Goal: Communication & Community: Answer question/provide support

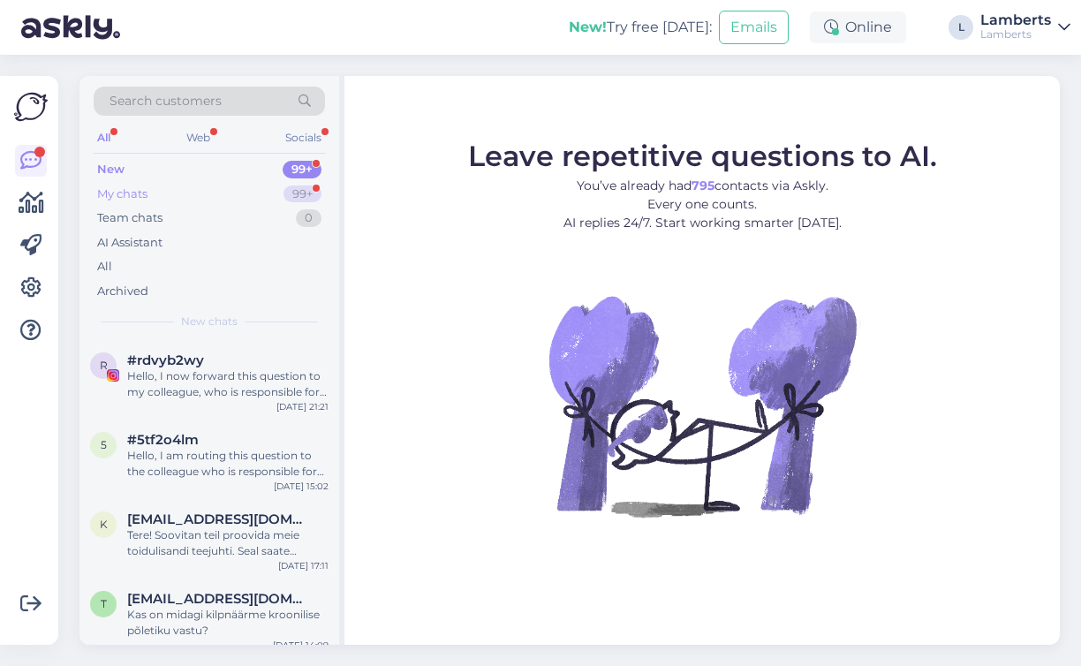
click at [305, 197] on div "99+" at bounding box center [303, 195] width 38 height 18
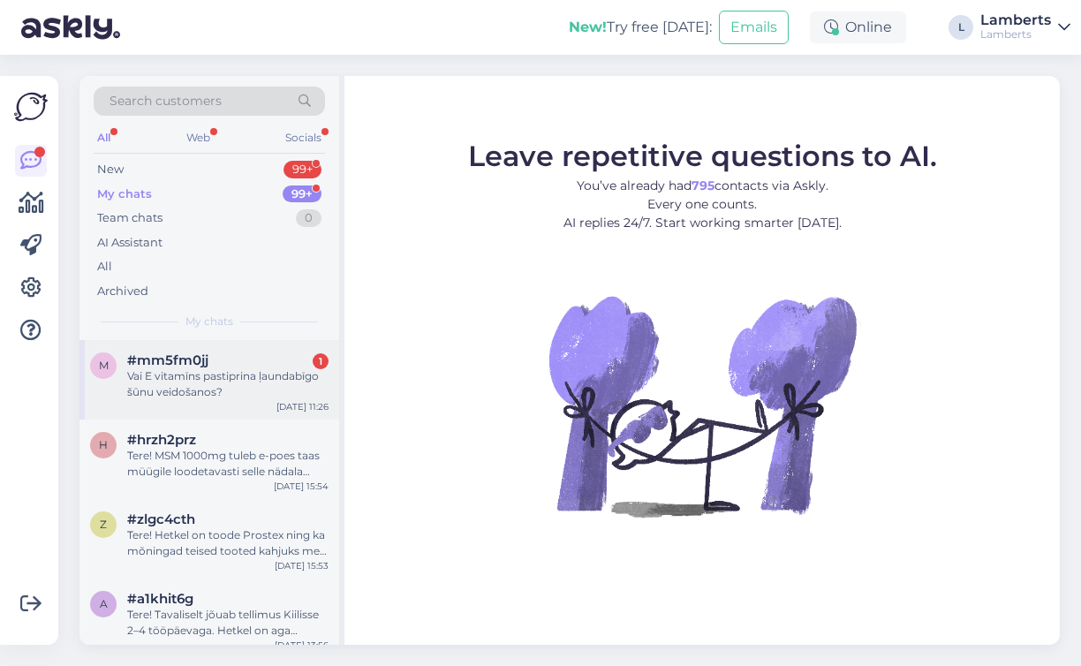
click at [254, 377] on div "Vai E vitamīns pastiprina ļaundabīgo šūnu veidošanos?" at bounding box center [227, 384] width 201 height 32
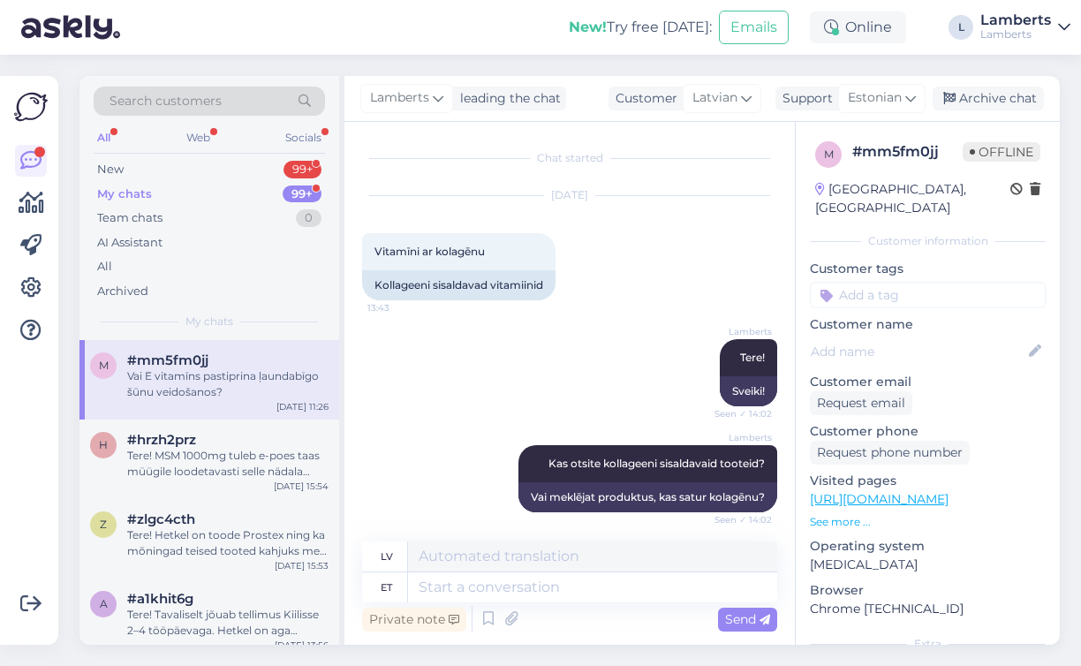
scroll to position [383, 0]
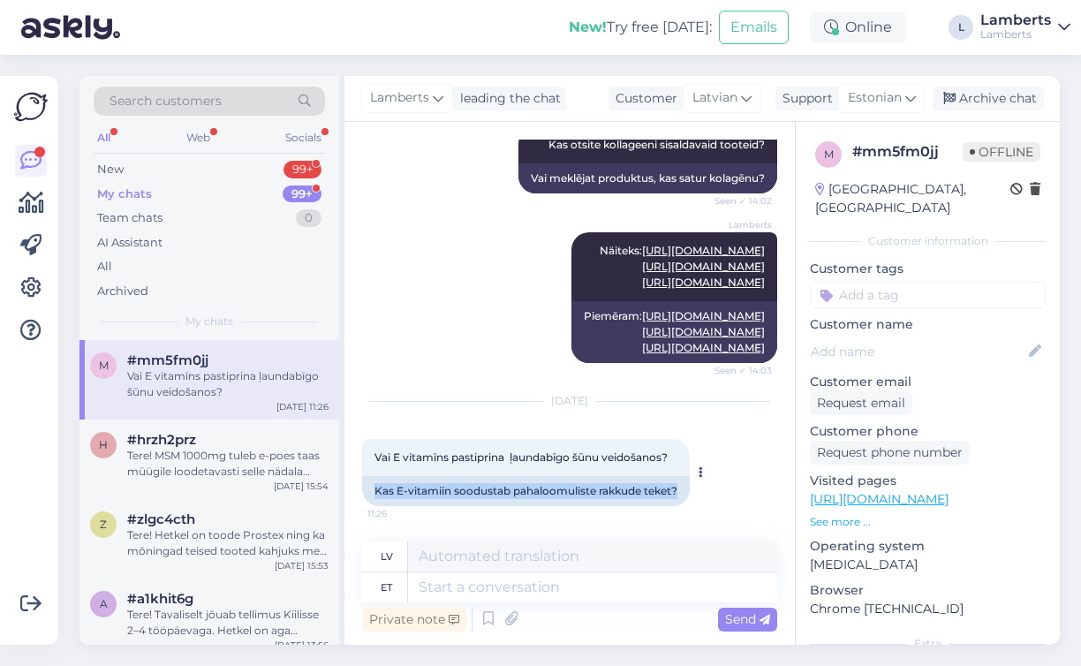
drag, startPoint x: 374, startPoint y: 489, endPoint x: 694, endPoint y: 489, distance: 320.7
click at [690, 489] on div "Vai E vitamīns pastiprina ļaundabīgo šūnu veidošanos? 11:26 Kas E-vitamiin sood…" at bounding box center [526, 472] width 328 height 67
copy div "Kas E-vitamiin soodustab pahaloomuliste rakkude teket?"
click at [503, 587] on textarea at bounding box center [592, 587] width 369 height 30
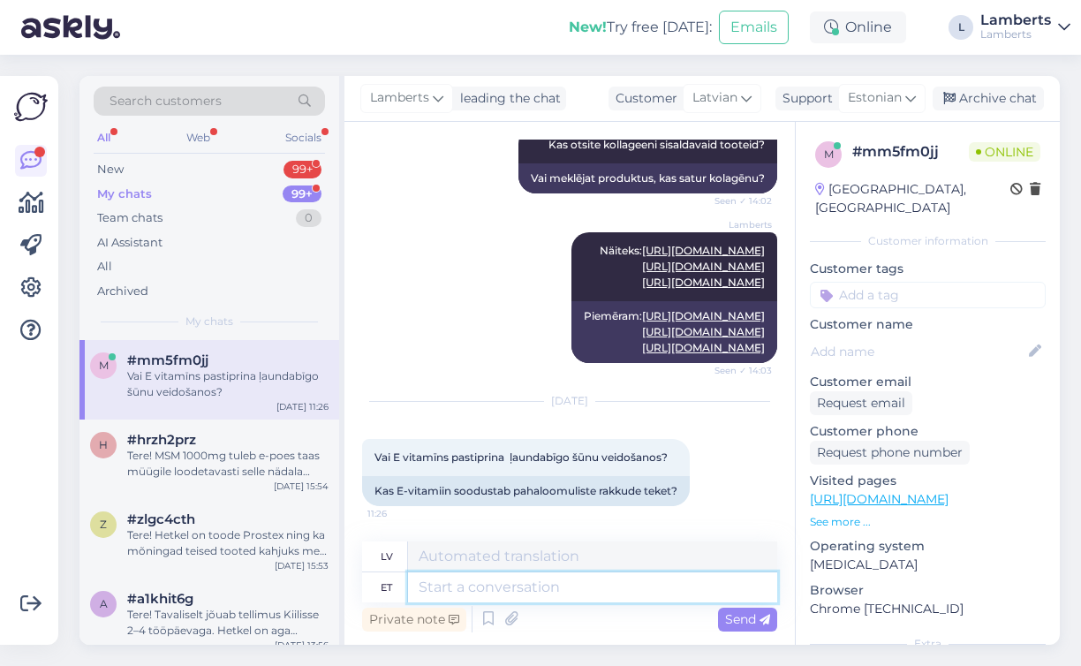
paste textarea "Tere! Ei — tavapärastes toidukogustes ei ole E-vitamiinil näidatud pahaloomulis…"
type textarea "Tere! Ei — tavapärastes toidukogustes ei ole E-vitamiinil näidatud pahaloomulis…"
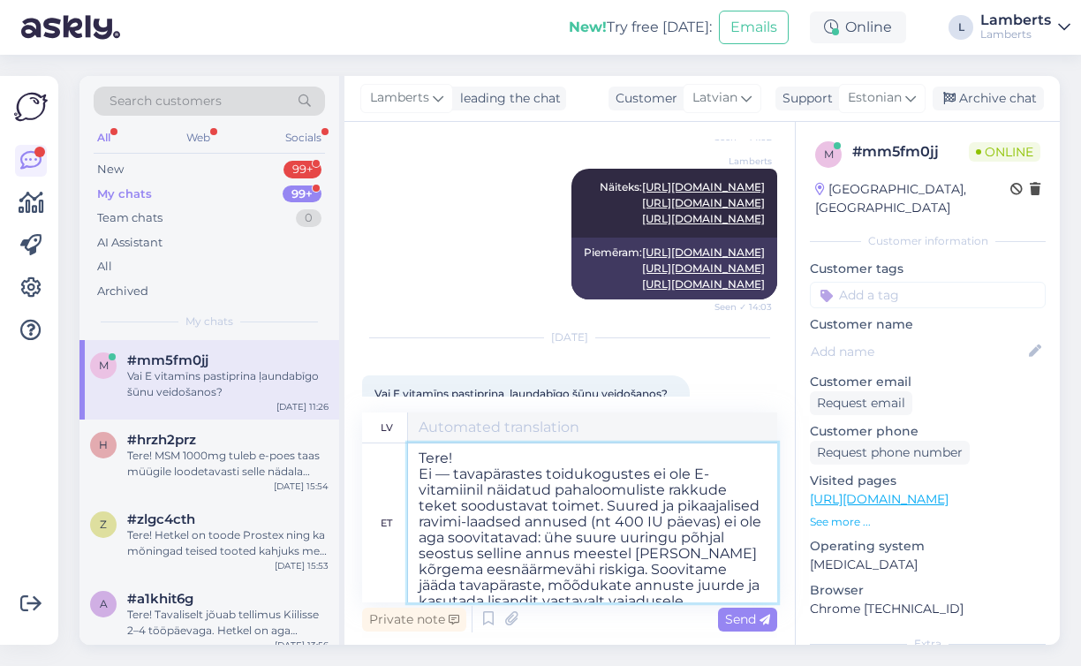
scroll to position [23, 0]
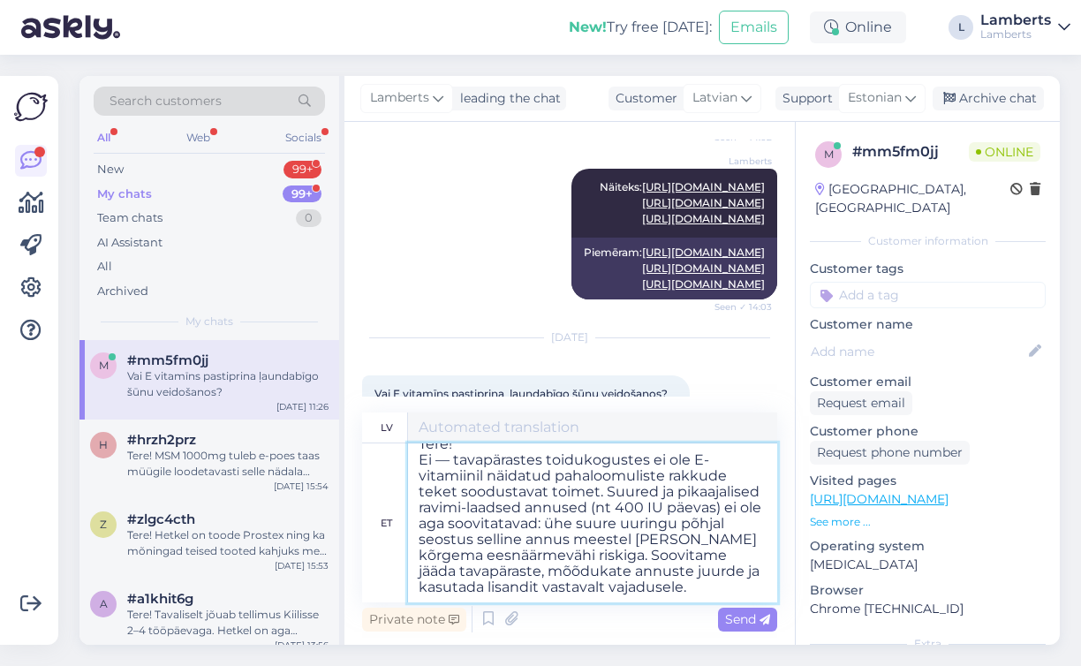
type textarea "Sveiki! Nē — normālā uztura daudzumā E vitamīns neveicina ļaundabīgu šūnu attīs…"
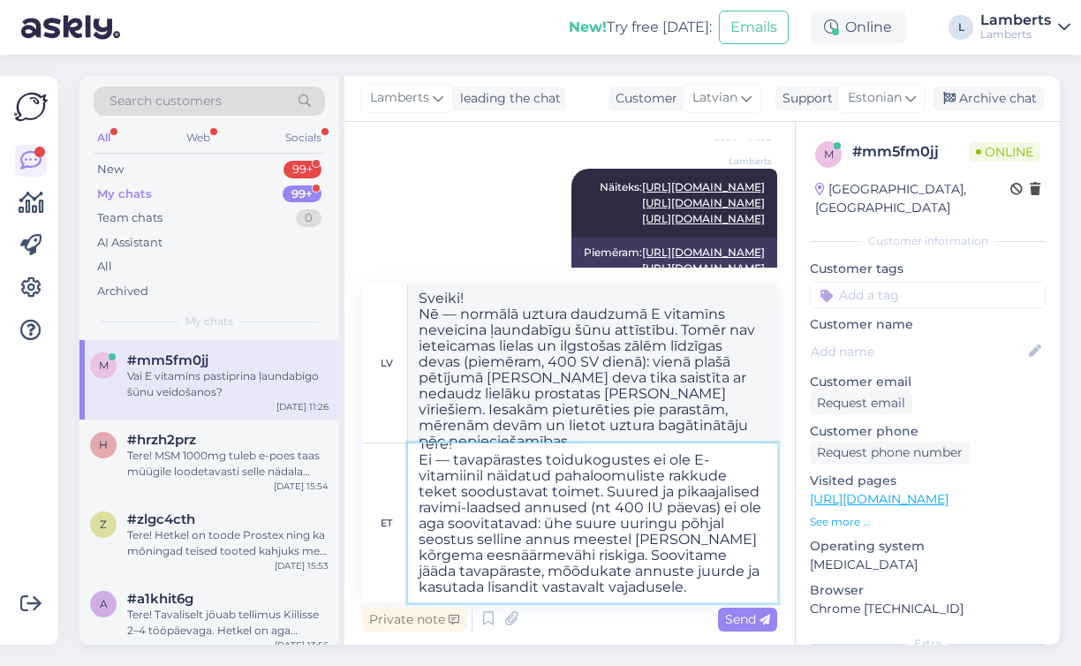
drag, startPoint x: 675, startPoint y: 498, endPoint x: 475, endPoint y: 515, distance: 200.4
click at [475, 515] on textarea "Tere! Ei — tavapärastes toidukogustes ei ole E-vitamiinil näidatud pahaloomulis…" at bounding box center [592, 522] width 369 height 159
type textarea "Tere! Ei — tavapärastes toidukogustes ei ole E-vitamiinil näidatud pahaloomulis…"
type textarea "Sveiki! Nē — normālā uztura daudzumā E vitamīns nav pierādījis, ka veicinātu ļa…"
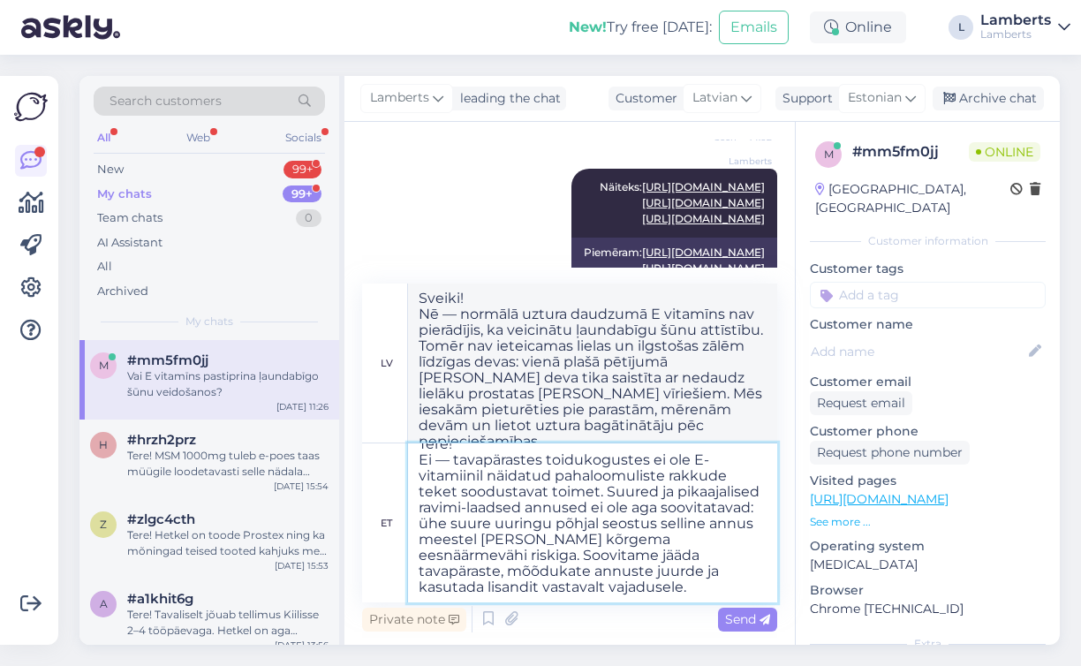
click at [506, 527] on textarea "Tere! Ei — tavapärastes toidukogustes ei ole E-vitamiinil näidatud pahaloomulis…" at bounding box center [592, 522] width 369 height 159
type textarea "Tere! Ei — tavapärastes toidukogustes ei ole E-vitamiinil näidatud pahaloomulis…"
type textarea "Sveiki! Nē — normālā uztura daudzumā E vitamīns nav pierādījis, ka veicinātu ļa…"
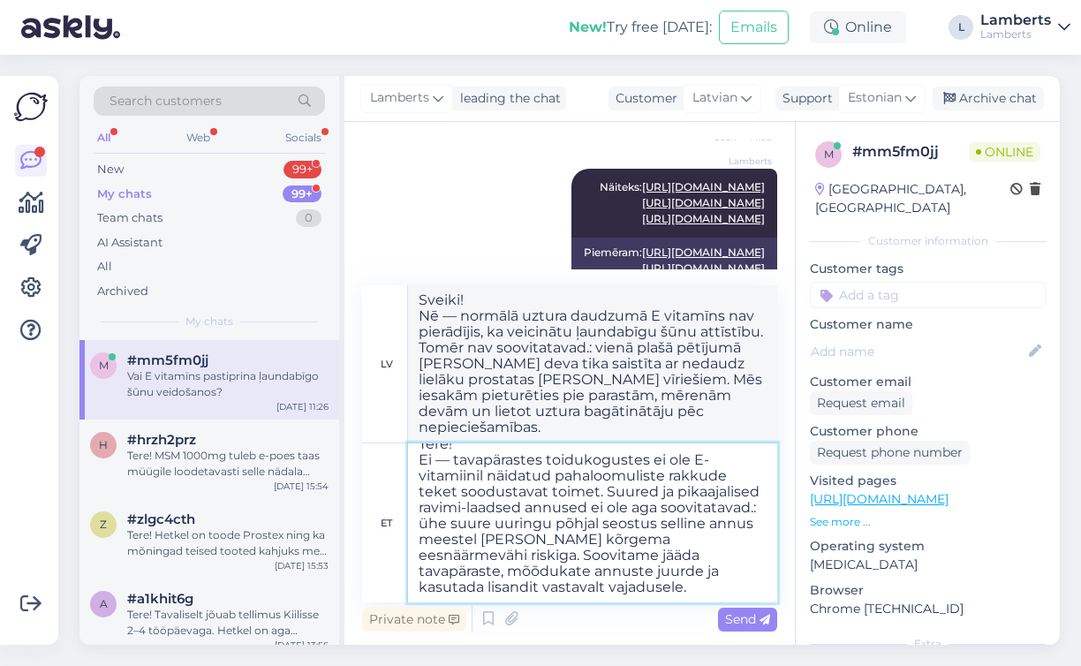
drag, startPoint x: 509, startPoint y: 523, endPoint x: 582, endPoint y: 559, distance: 81.8
click at [582, 559] on textarea "Tere! Ei — tavapärastes toidukogustes ei ole E-vitamiinil näidatud pahaloomulis…" at bounding box center [592, 522] width 369 height 159
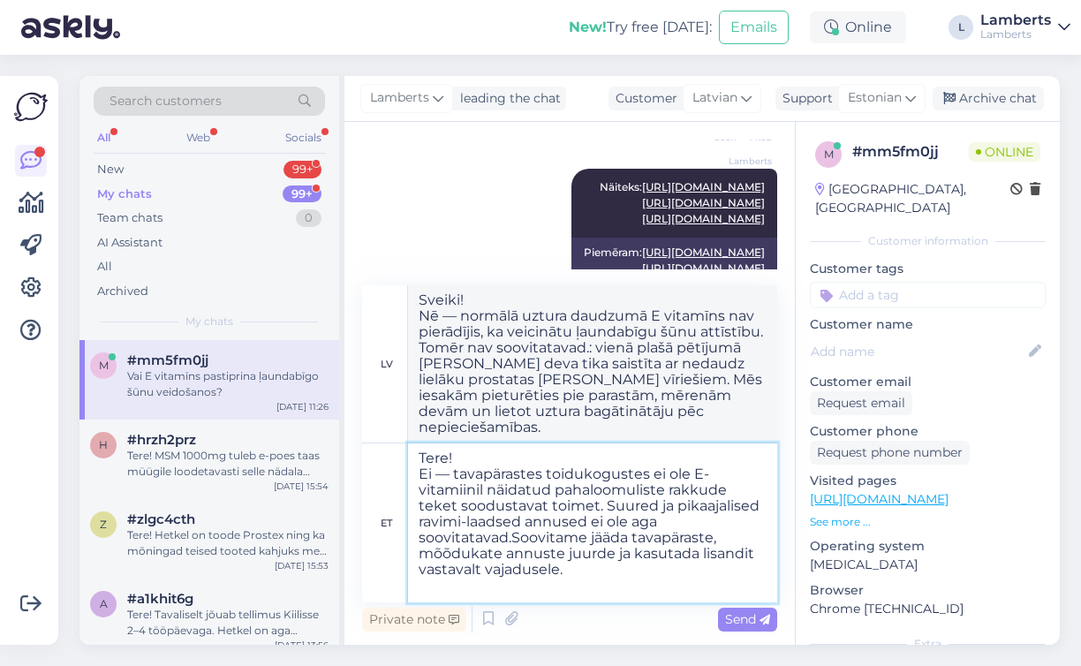
scroll to position [0, 0]
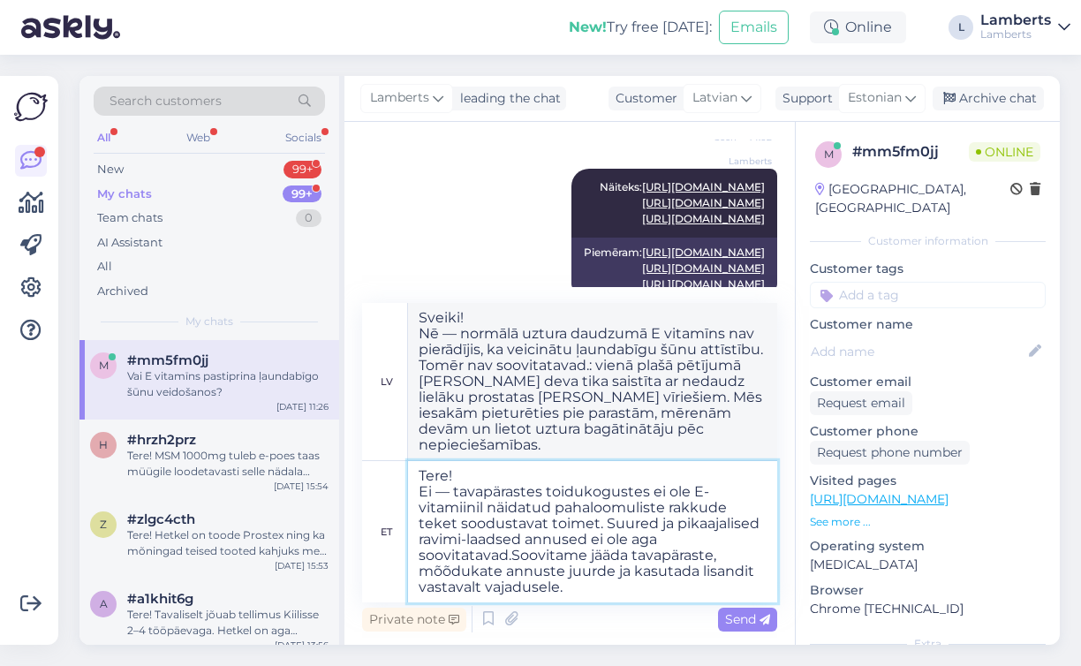
type textarea "Tere! Ei — tavapärastes toidukogustes ei ole E-vitamiinil näidatud pahaloomulis…"
type textarea "Sveiki! Nē — normālā uztura daudzumā E vitamīns nav pierādījis, ka veicinātu ļa…"
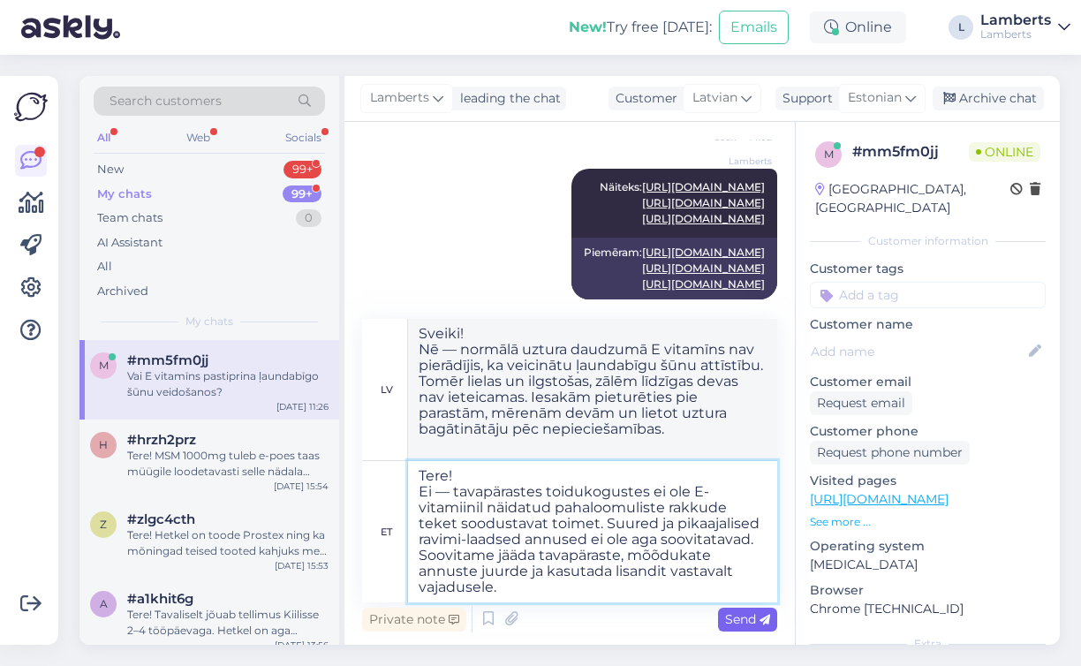
type textarea "Tere! Ei — tavapärastes toidukogustes ei ole E-vitamiinil näidatud pahaloomulis…"
click at [741, 615] on span "Send" at bounding box center [747, 619] width 45 height 16
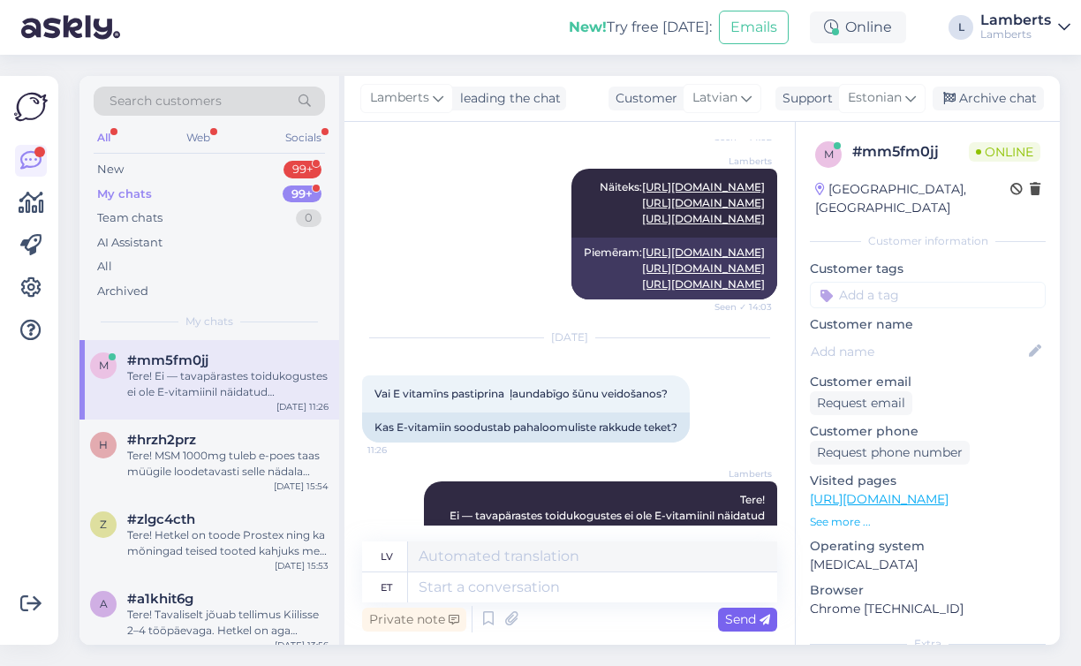
scroll to position [648, 0]
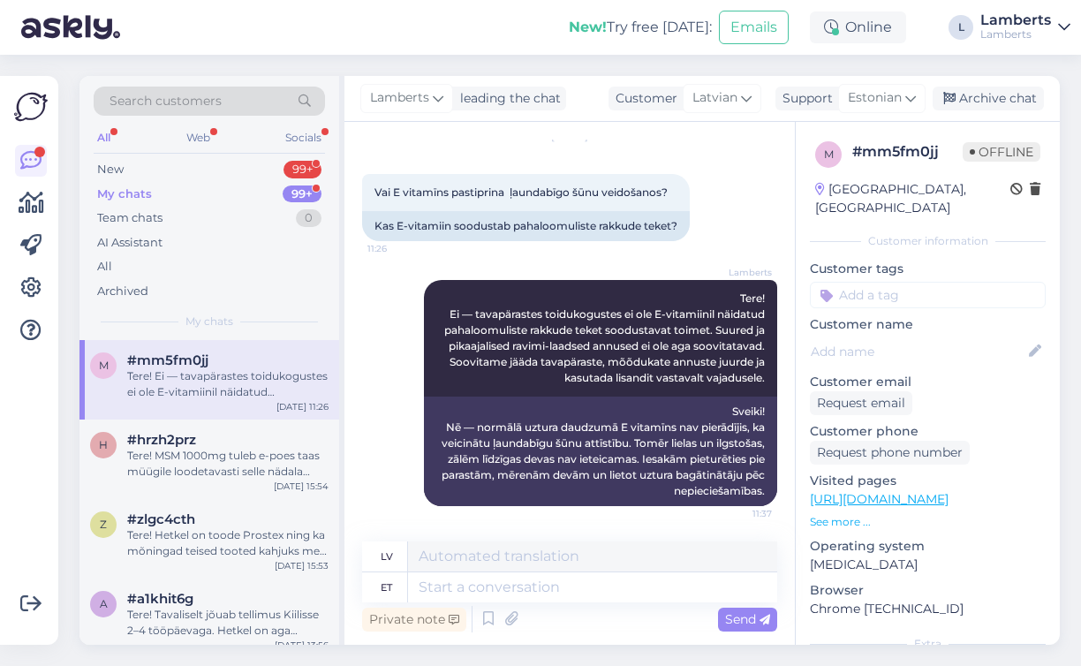
click at [274, 194] on div "My chats 99+" at bounding box center [209, 194] width 231 height 25
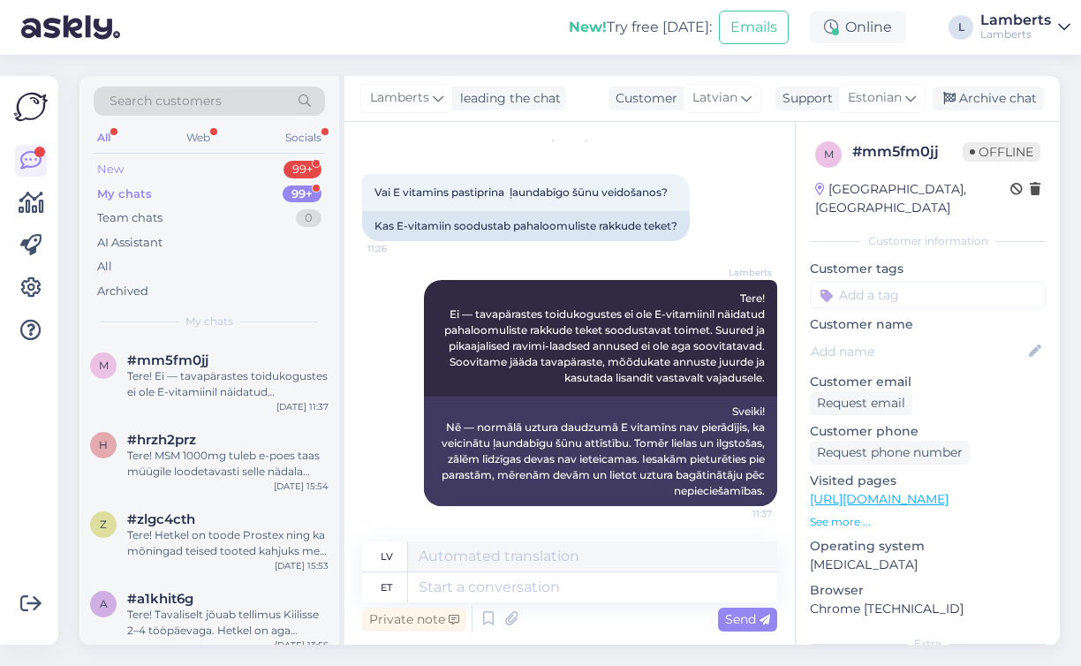
click at [280, 165] on div "New 99+" at bounding box center [209, 169] width 231 height 25
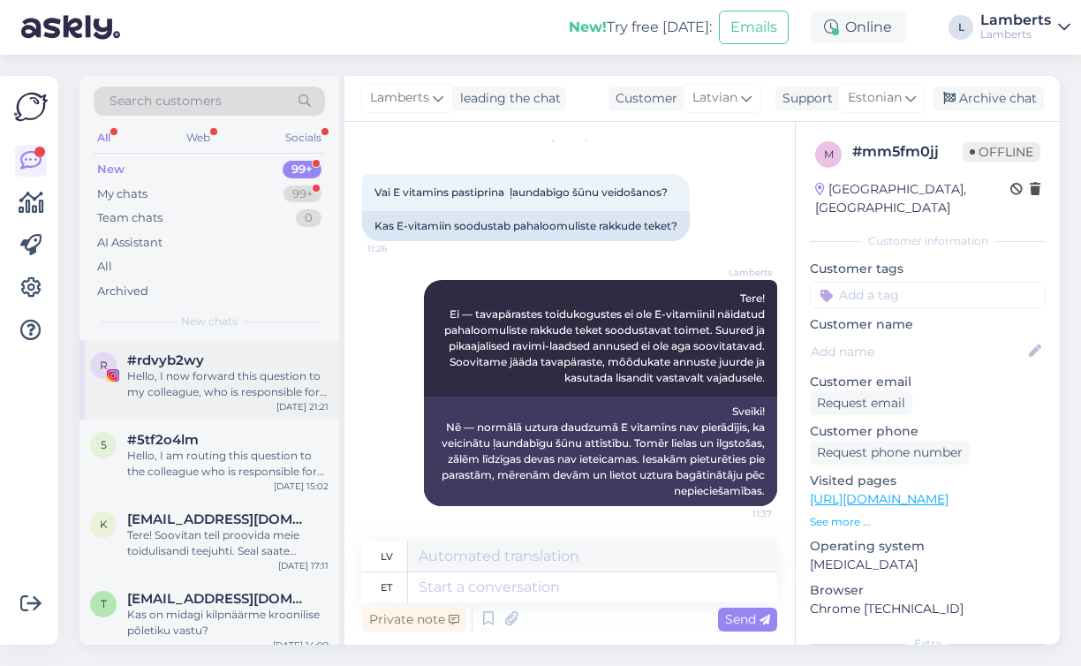
click at [246, 362] on div "#rdvyb2wy" at bounding box center [227, 360] width 201 height 16
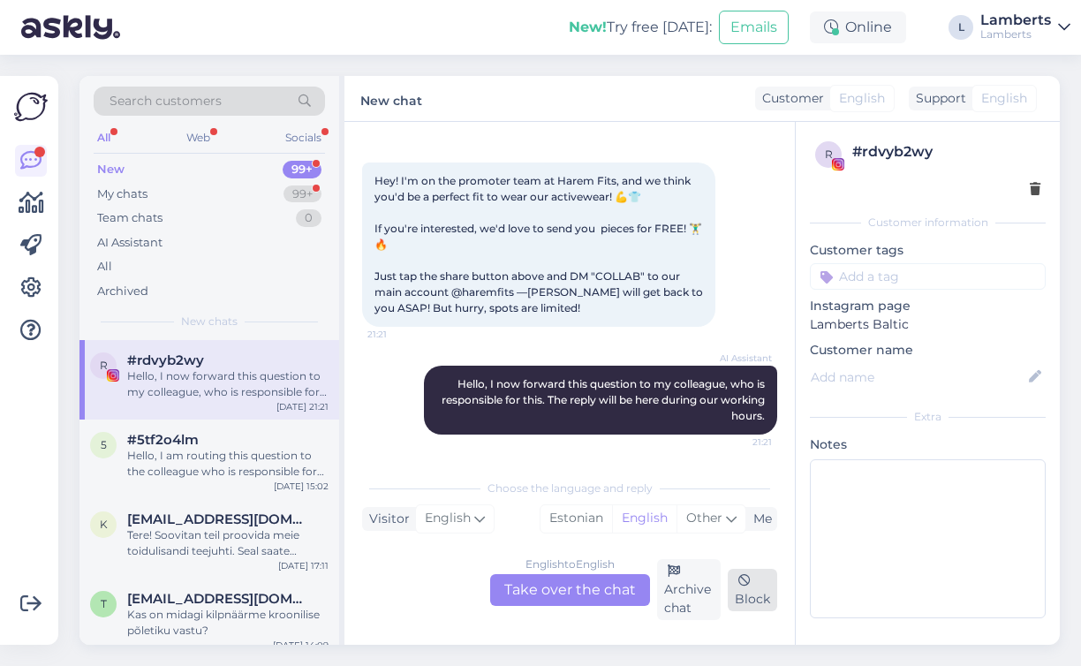
click at [751, 603] on div "Block" at bounding box center [752, 590] width 49 height 42
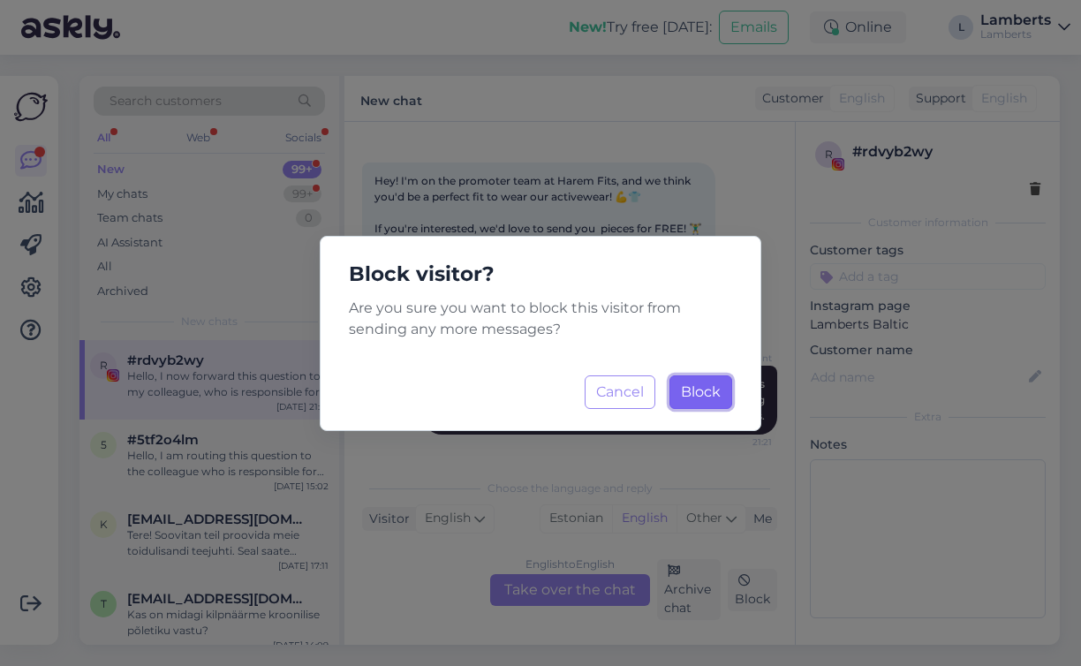
click at [708, 395] on span "Block" at bounding box center [701, 391] width 40 height 17
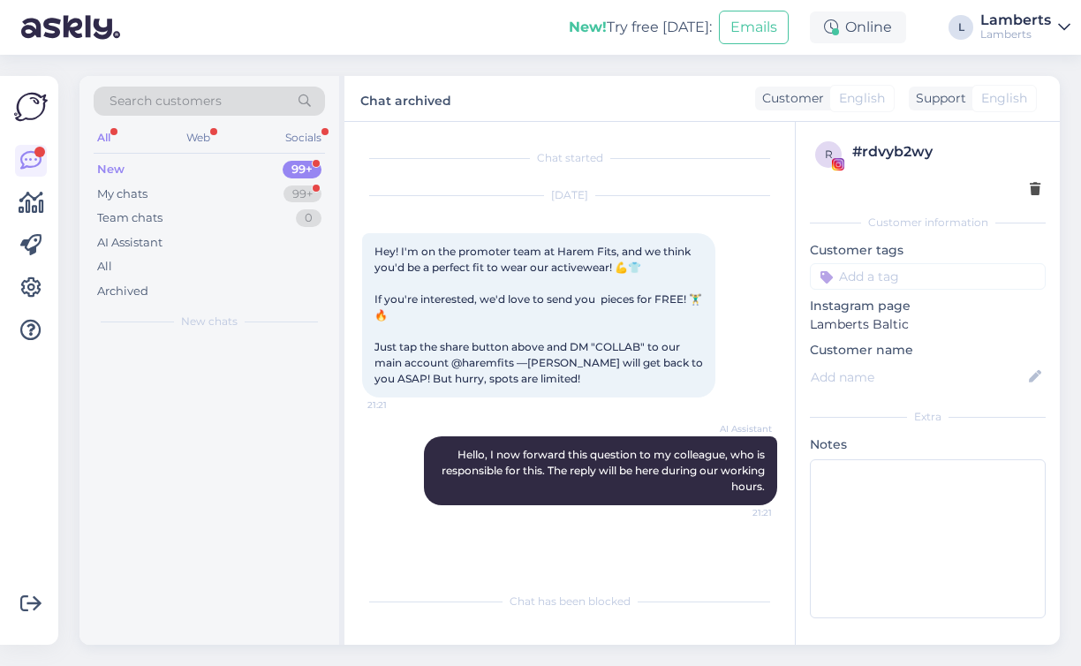
scroll to position [0, 0]
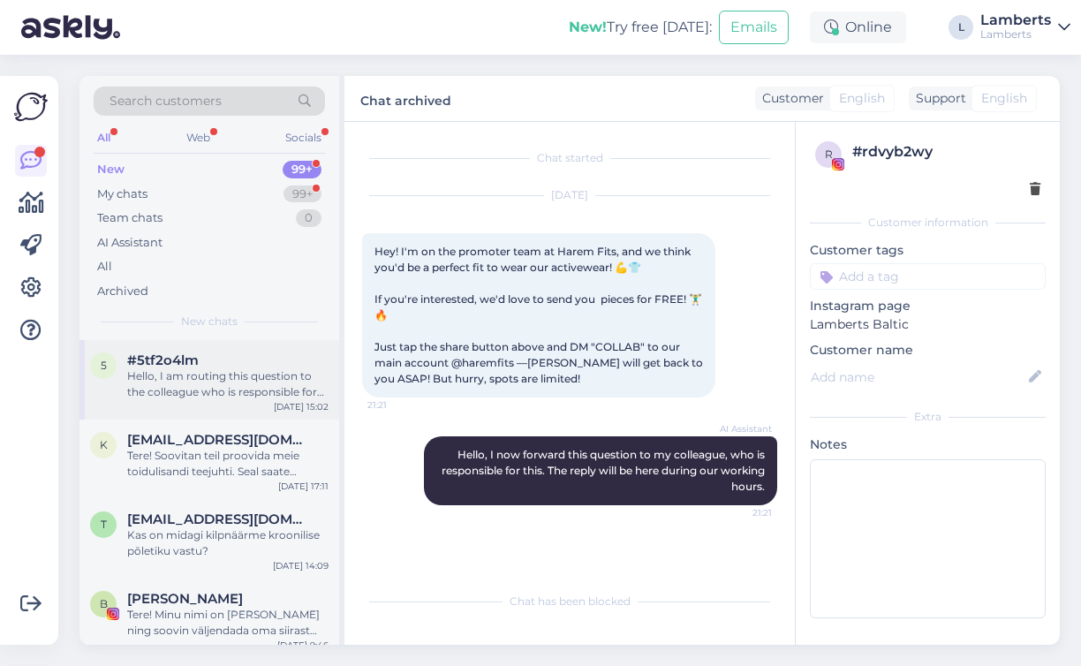
click at [194, 390] on div "Hello, I am routing this question to the colleague who is responsible for this …" at bounding box center [227, 384] width 201 height 32
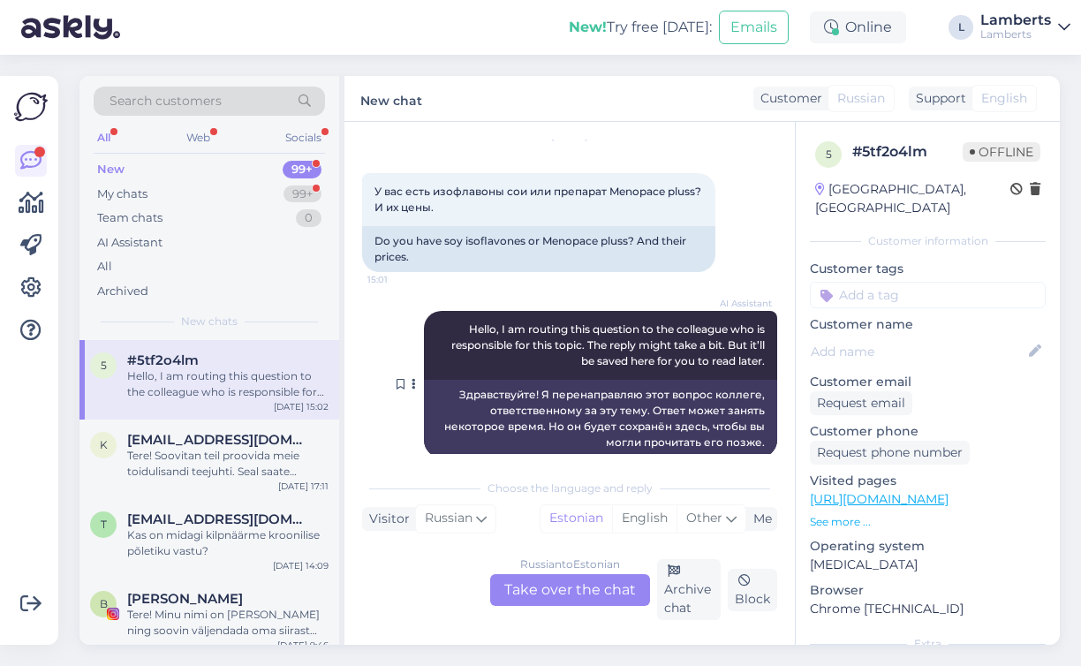
scroll to position [83, 0]
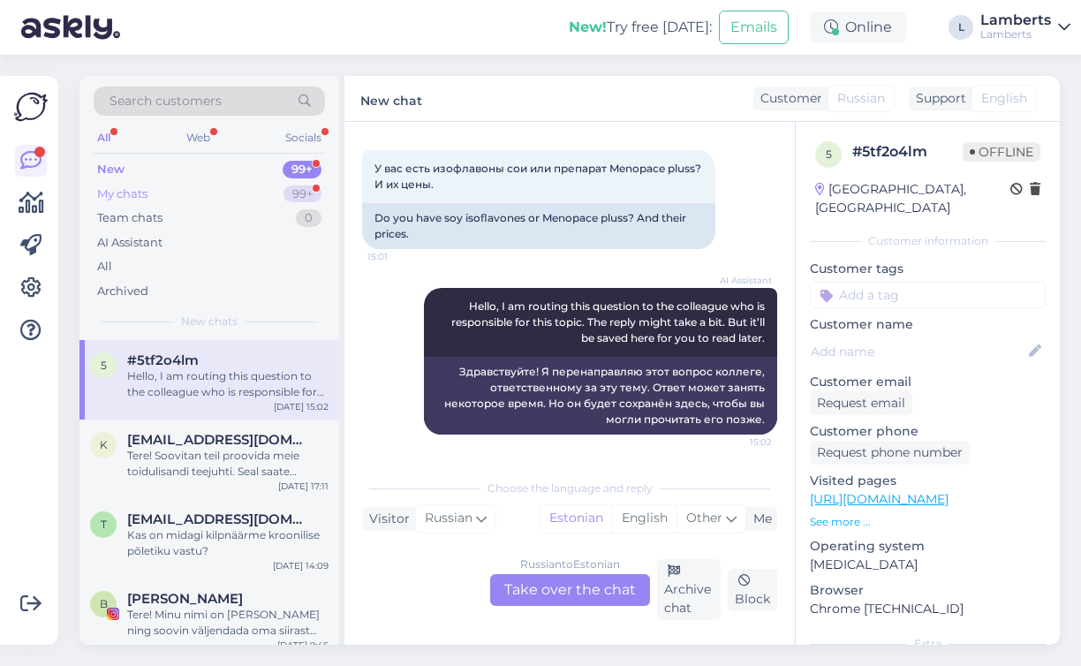
click at [288, 198] on div "99+" at bounding box center [303, 195] width 38 height 18
